Goal: Navigation & Orientation: Understand site structure

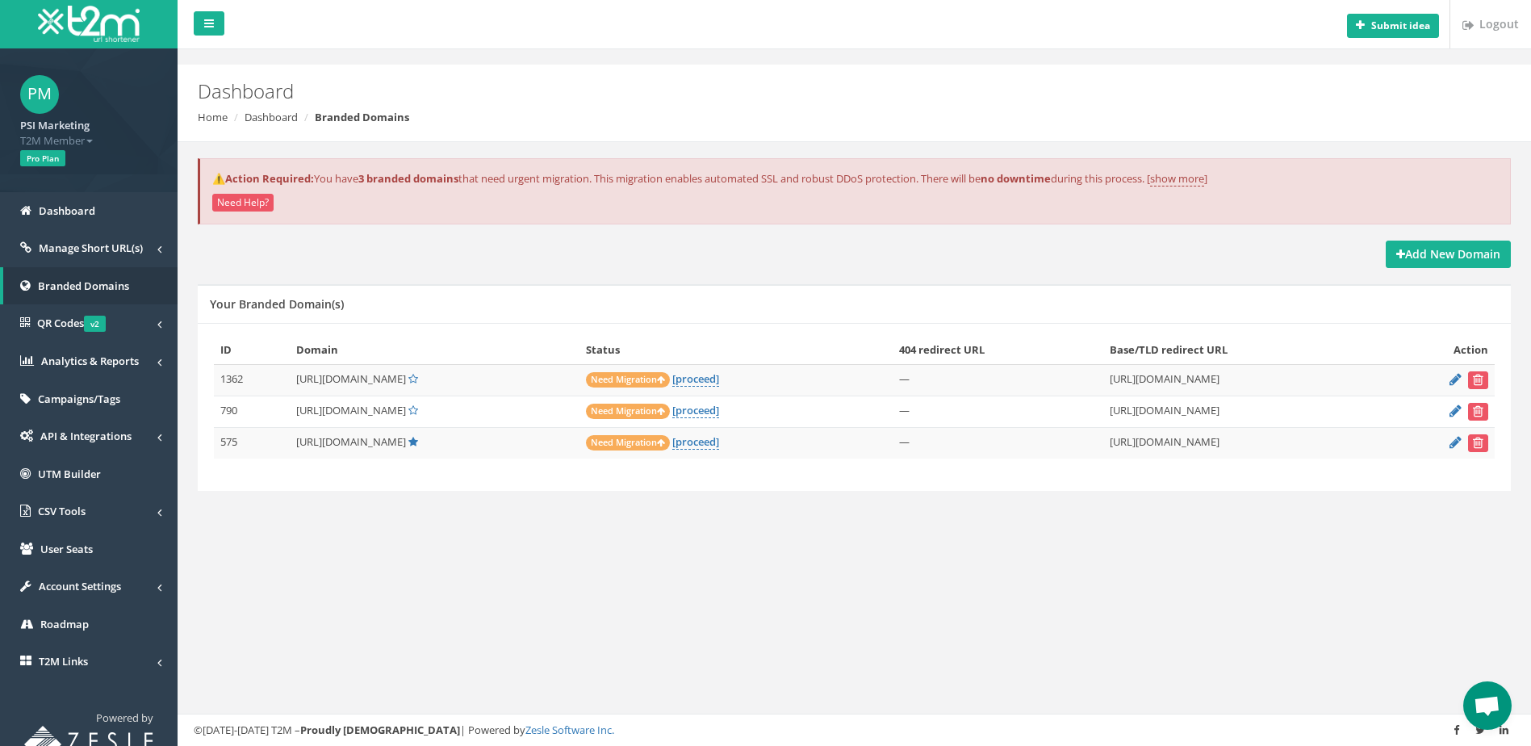
click at [379, 558] on div "Submit idea Logout Dashboard Home Dashboard Branded Domains ⚠️Action Required: …" at bounding box center [854, 373] width 1353 height 746
click at [462, 558] on div "Submit idea Logout Dashboard Home Dashboard Branded Domains ⚠️Action Required: …" at bounding box center [854, 373] width 1353 height 746
click at [83, 284] on span "Branded Domains" at bounding box center [83, 285] width 91 height 15
click at [98, 247] on span "Manage Short URL(s)" at bounding box center [91, 247] width 104 height 15
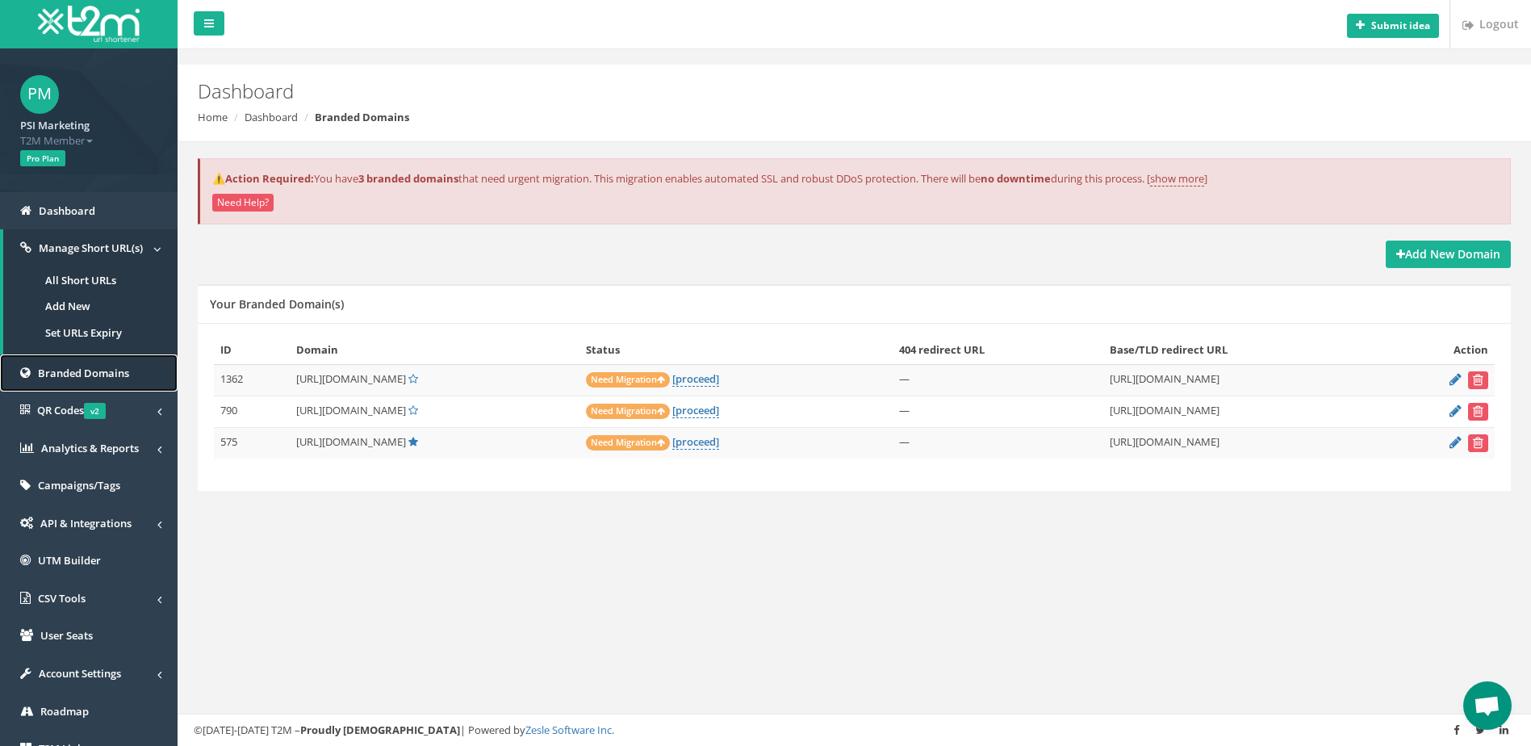
click at [98, 369] on span "Branded Domains" at bounding box center [83, 373] width 91 height 15
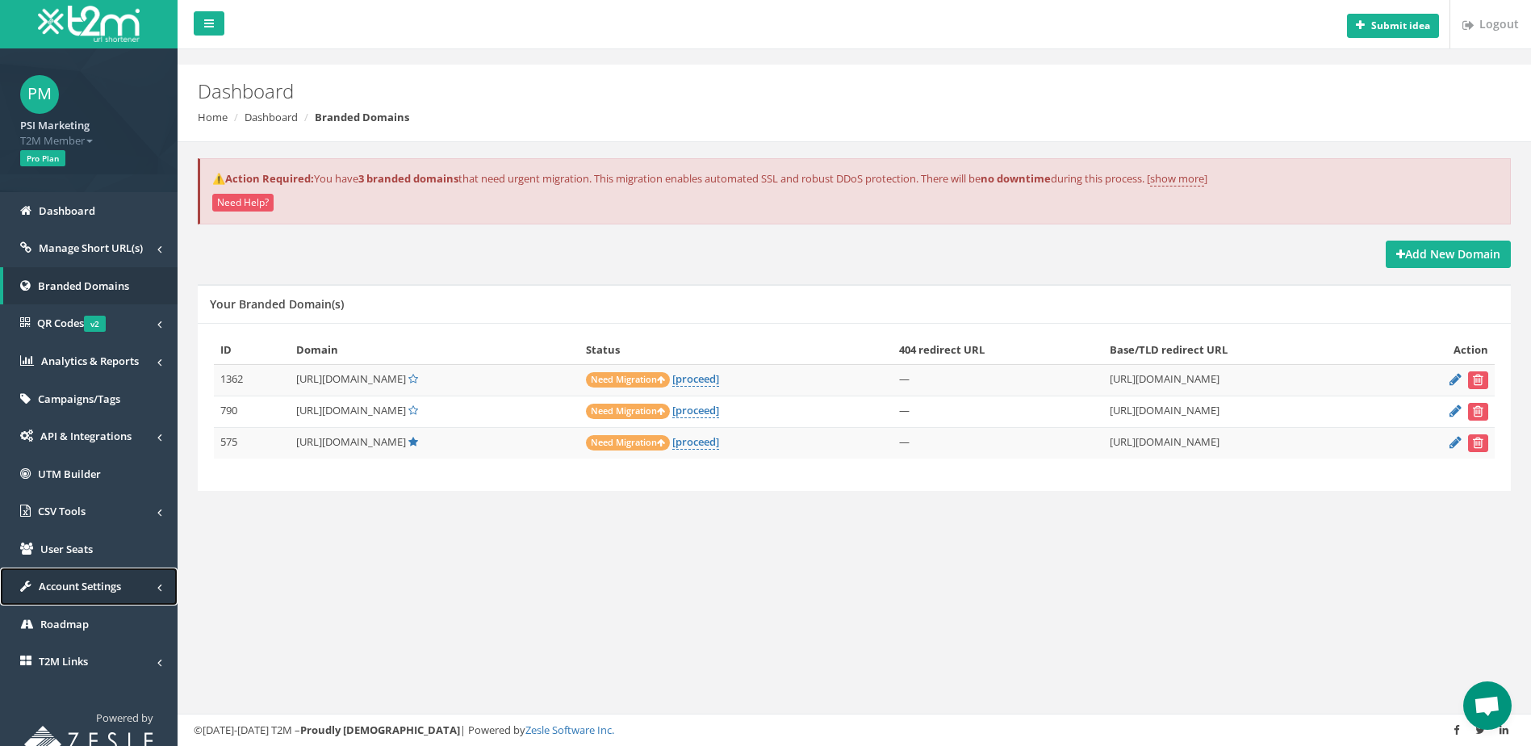
click at [96, 591] on span "Account Settings" at bounding box center [80, 586] width 82 height 15
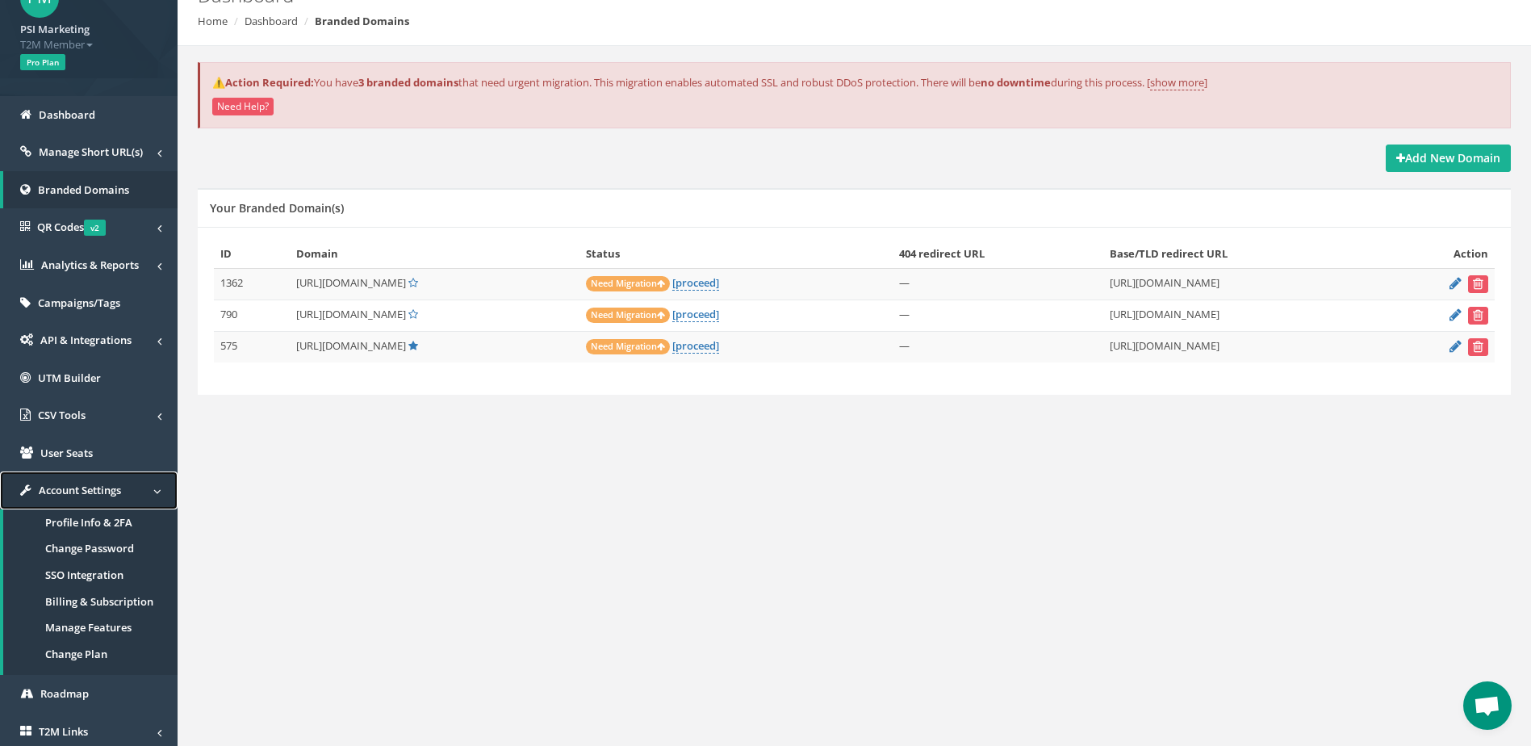
scroll to position [182, 0]
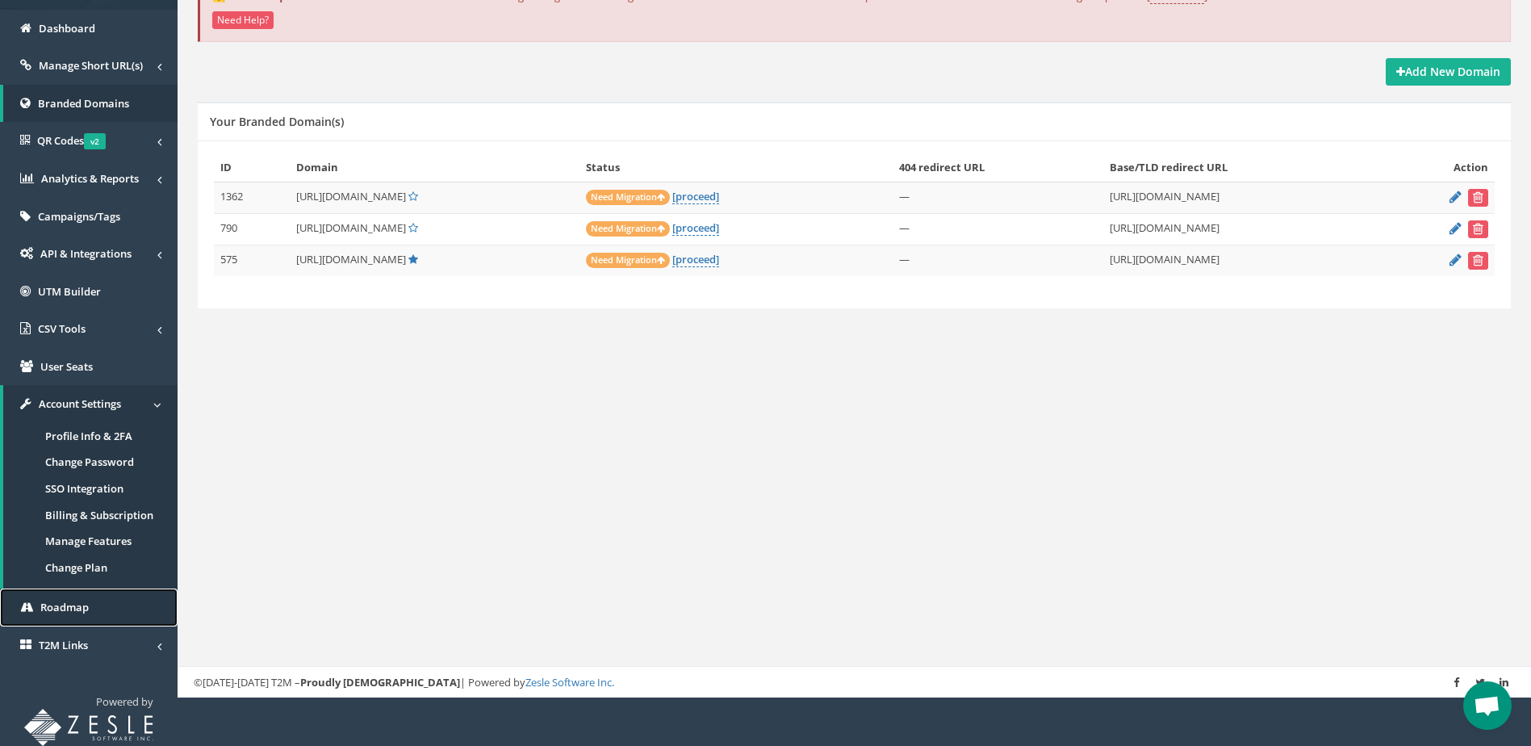
click at [79, 604] on span "Roadmap" at bounding box center [64, 607] width 48 height 15
click at [58, 643] on span "T2M Links" at bounding box center [63, 645] width 49 height 15
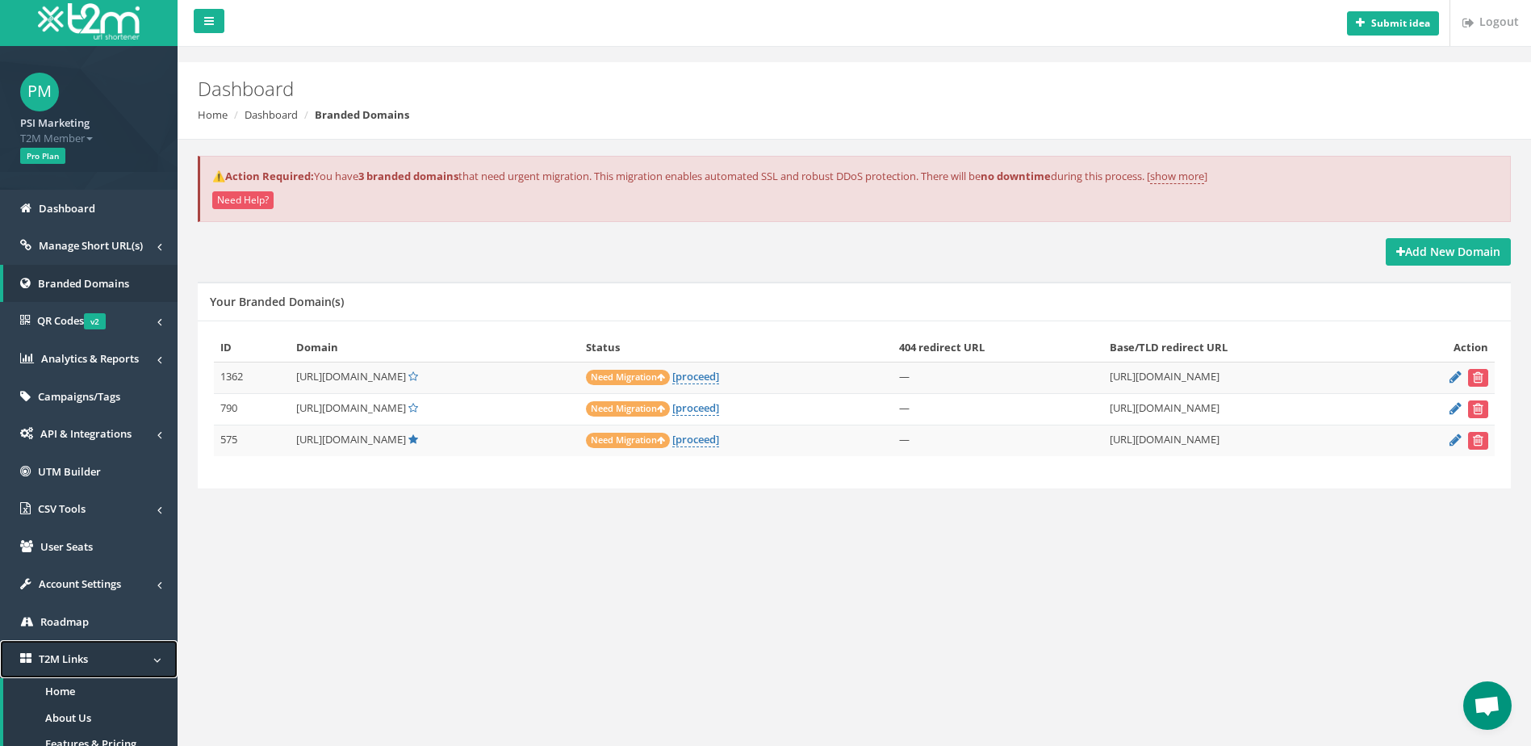
scroll to position [0, 0]
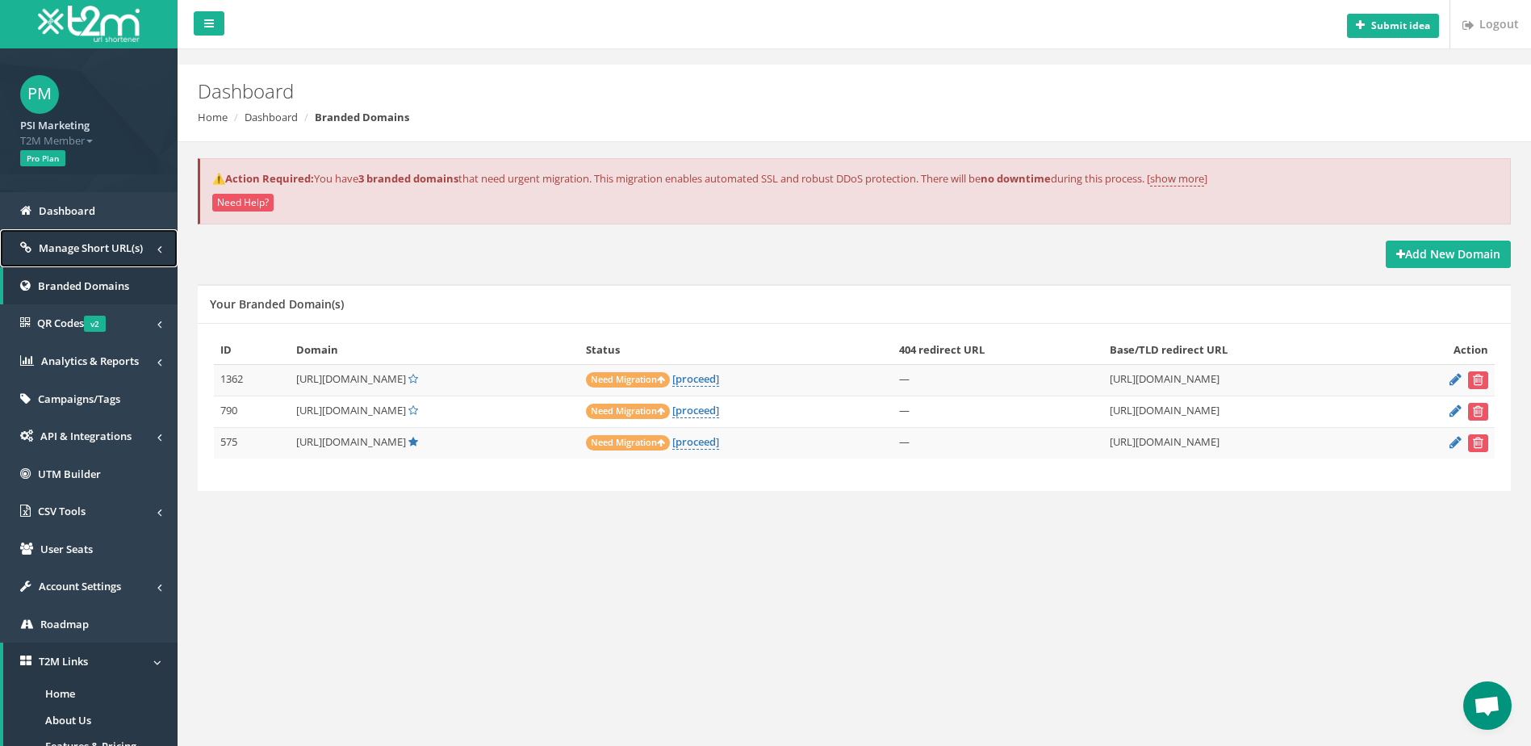
click at [94, 241] on span "Manage Short URL(s)" at bounding box center [91, 247] width 104 height 15
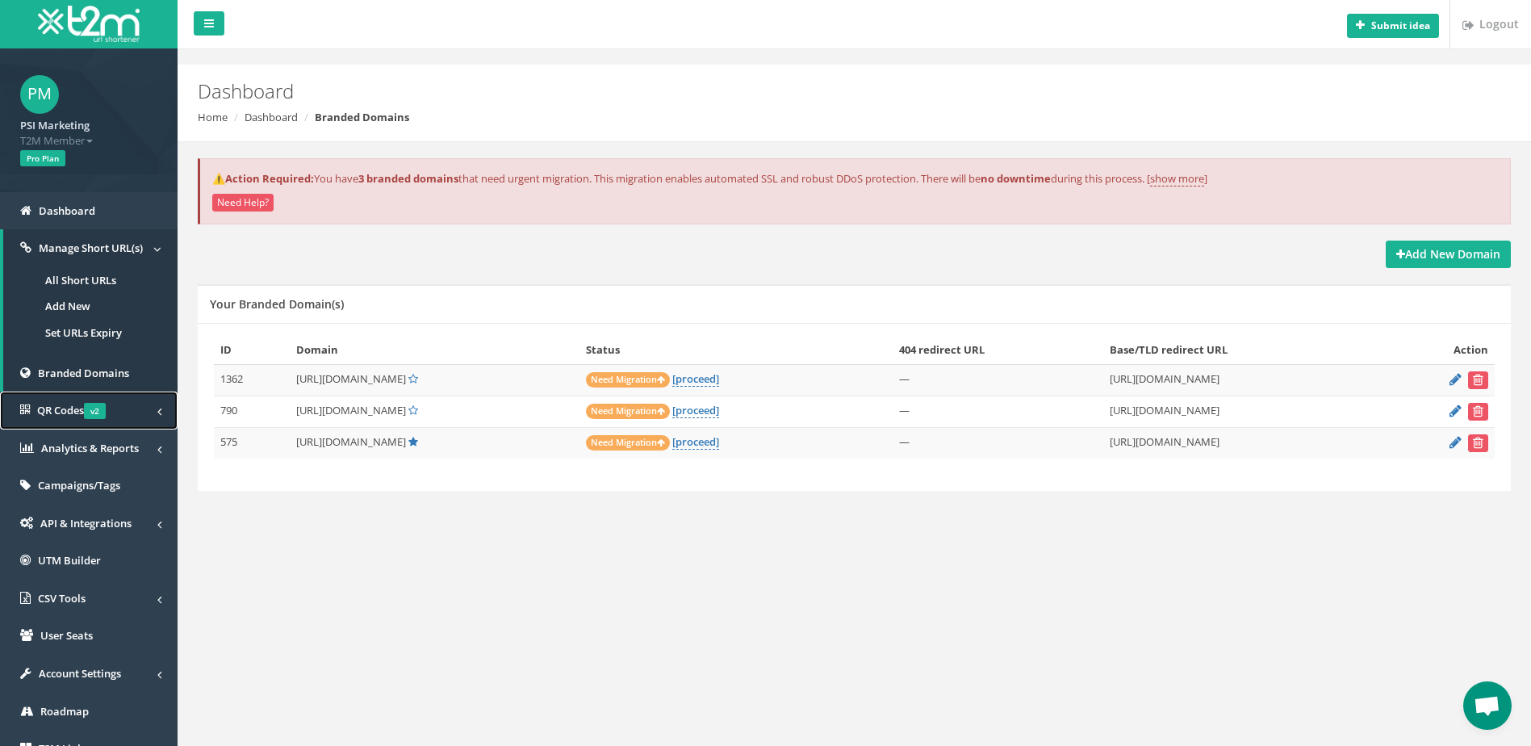
click at [63, 414] on span "QR Codes v2" at bounding box center [71, 410] width 69 height 15
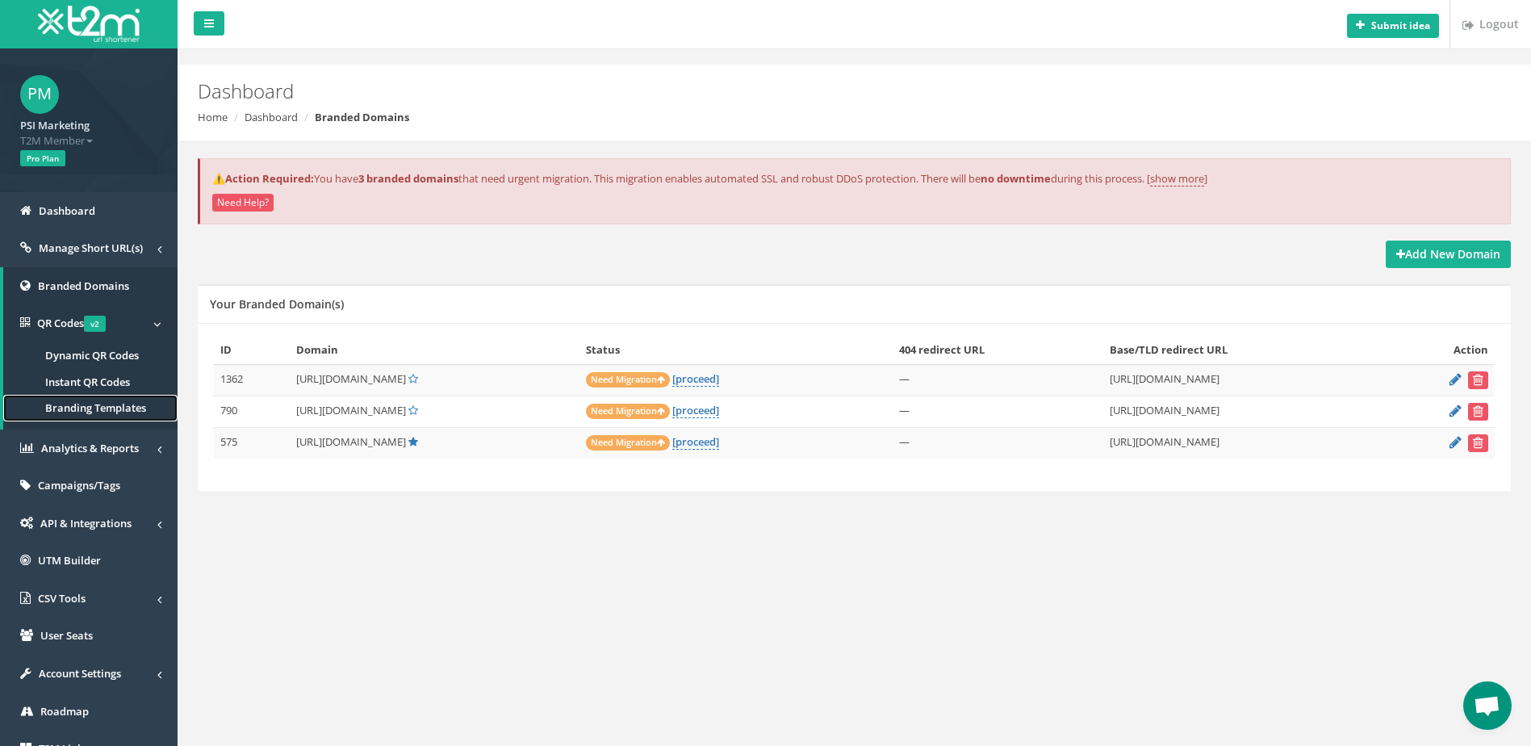
click at [127, 408] on span "Branding Templates" at bounding box center [95, 407] width 101 height 15
